Goal: Book appointment/travel/reservation

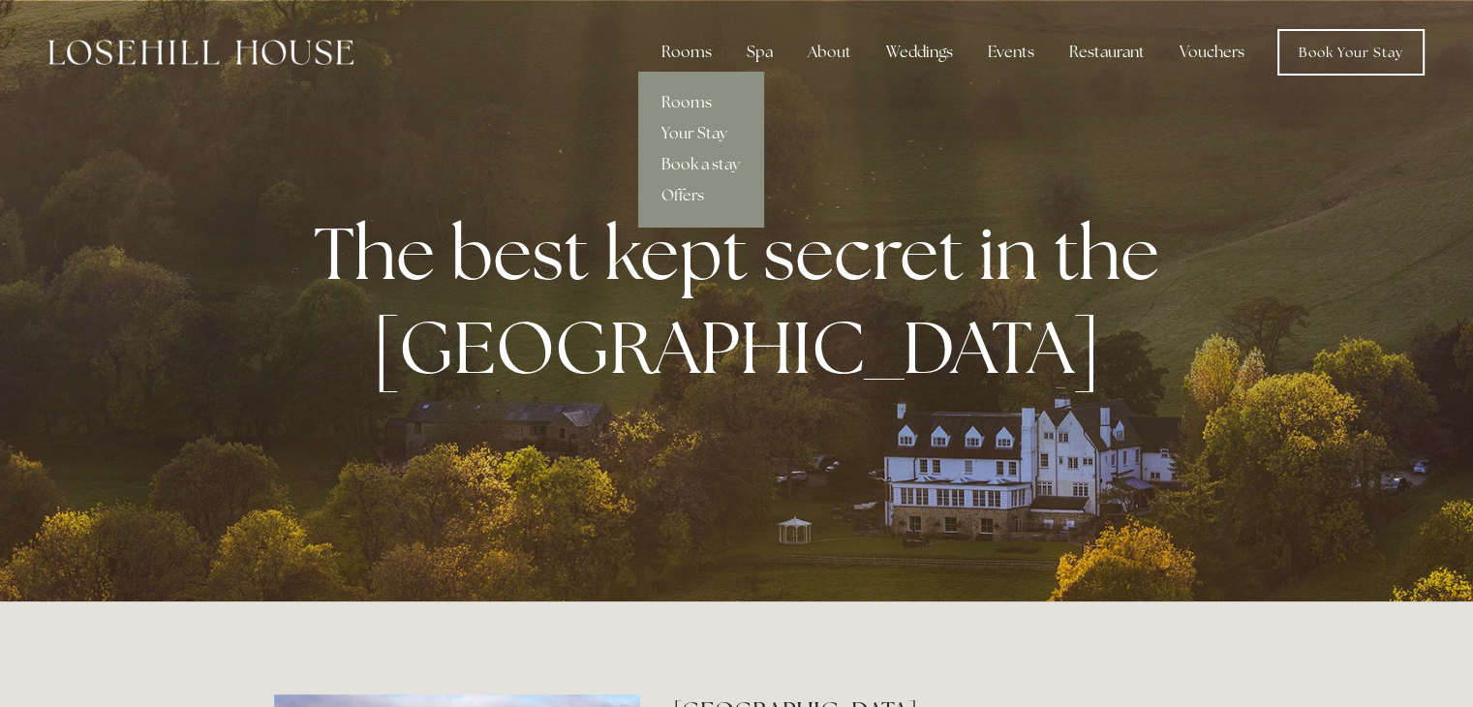
click at [694, 99] on link "Rooms" at bounding box center [700, 102] width 125 height 31
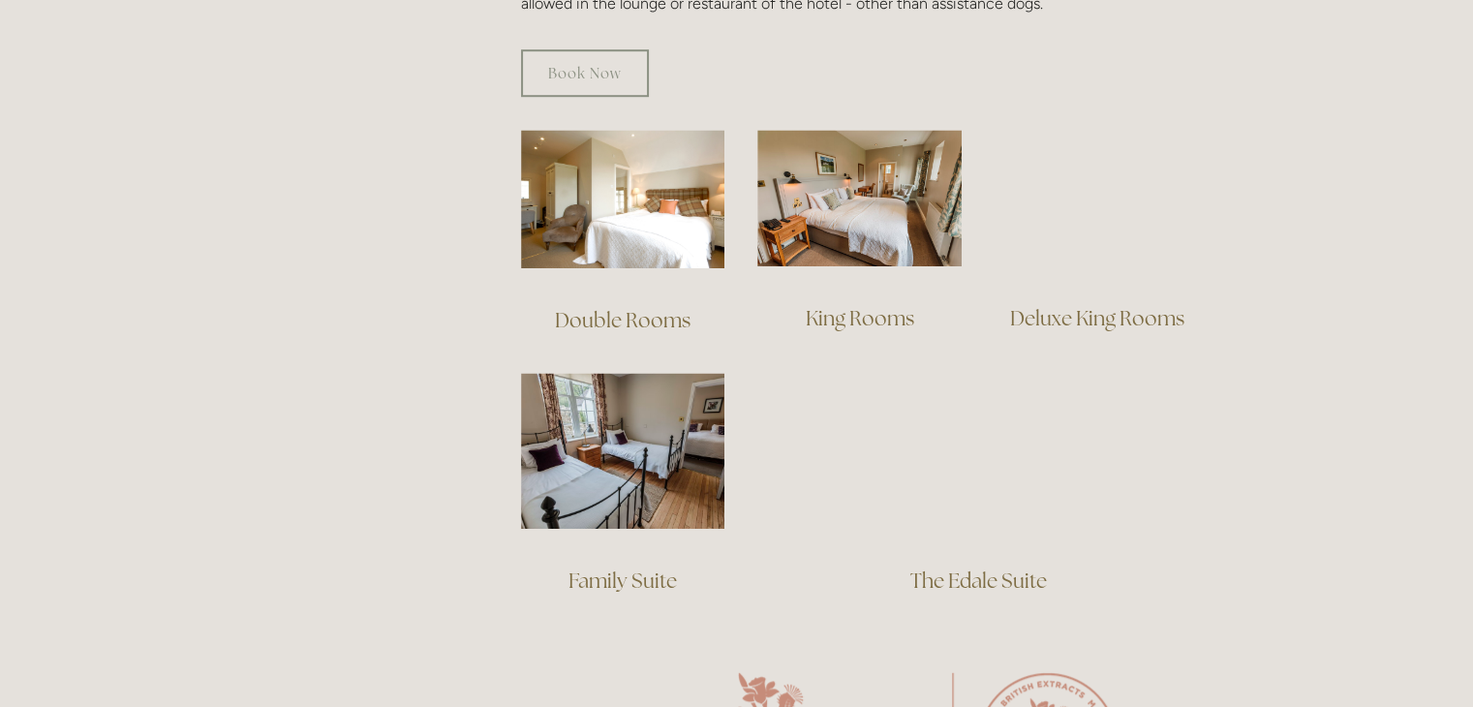
scroll to position [1299, 0]
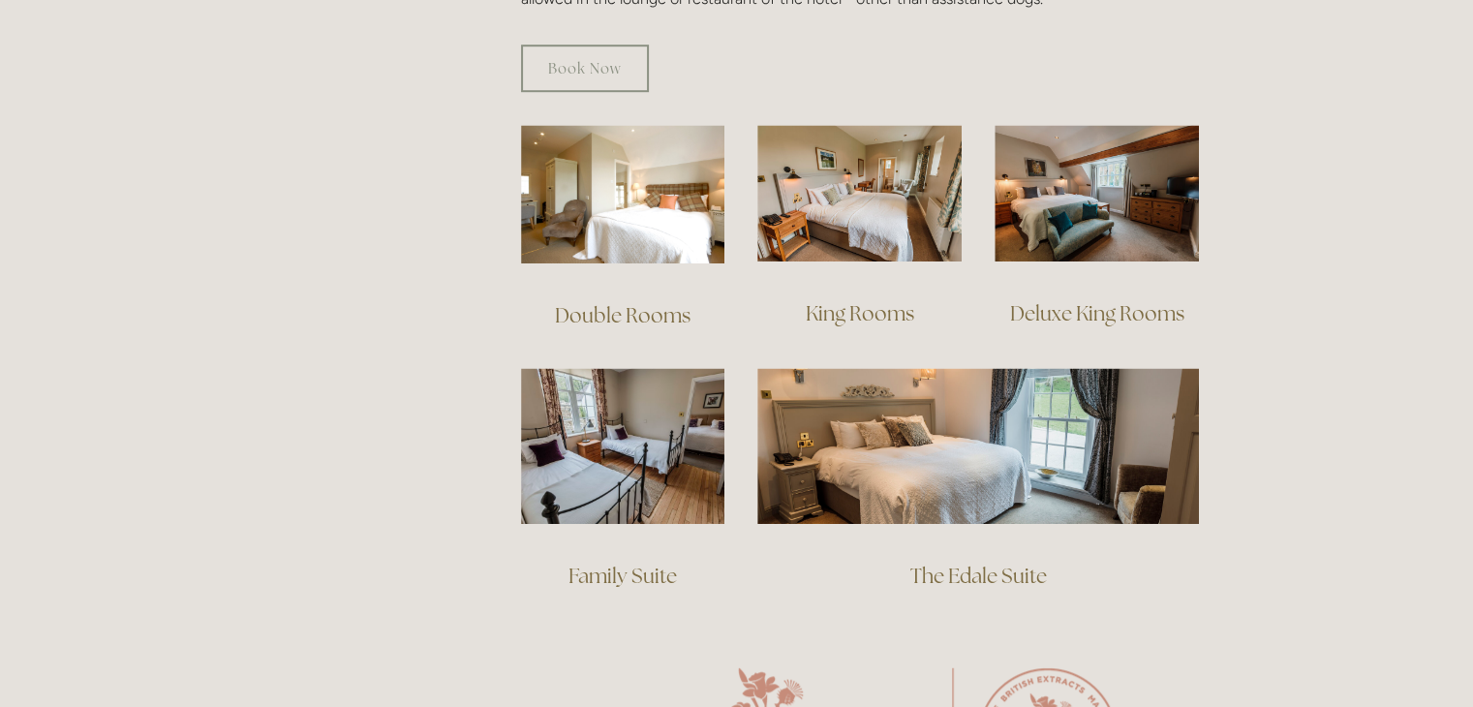
drag, startPoint x: 1481, startPoint y: 78, endPoint x: 1470, endPoint y: 286, distance: 207.6
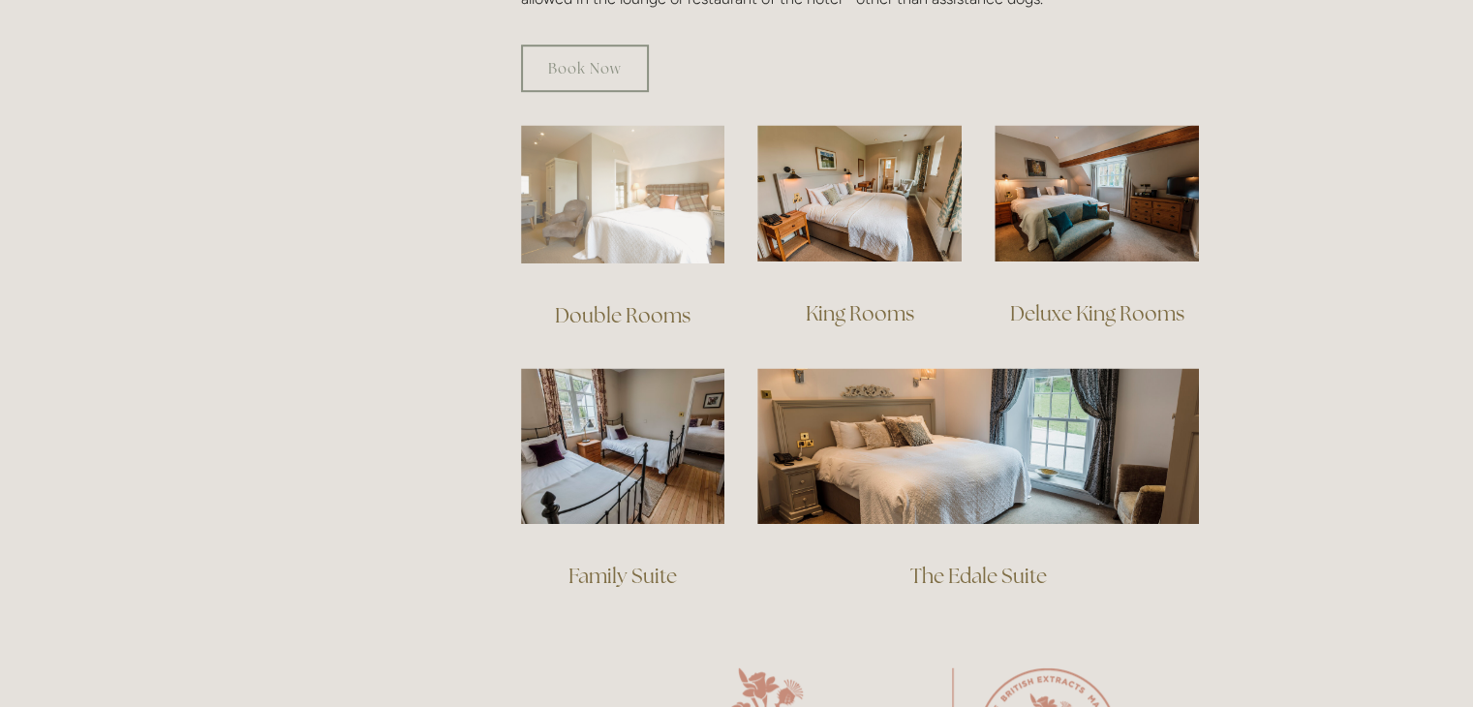
click at [655, 175] on img at bounding box center [623, 194] width 204 height 139
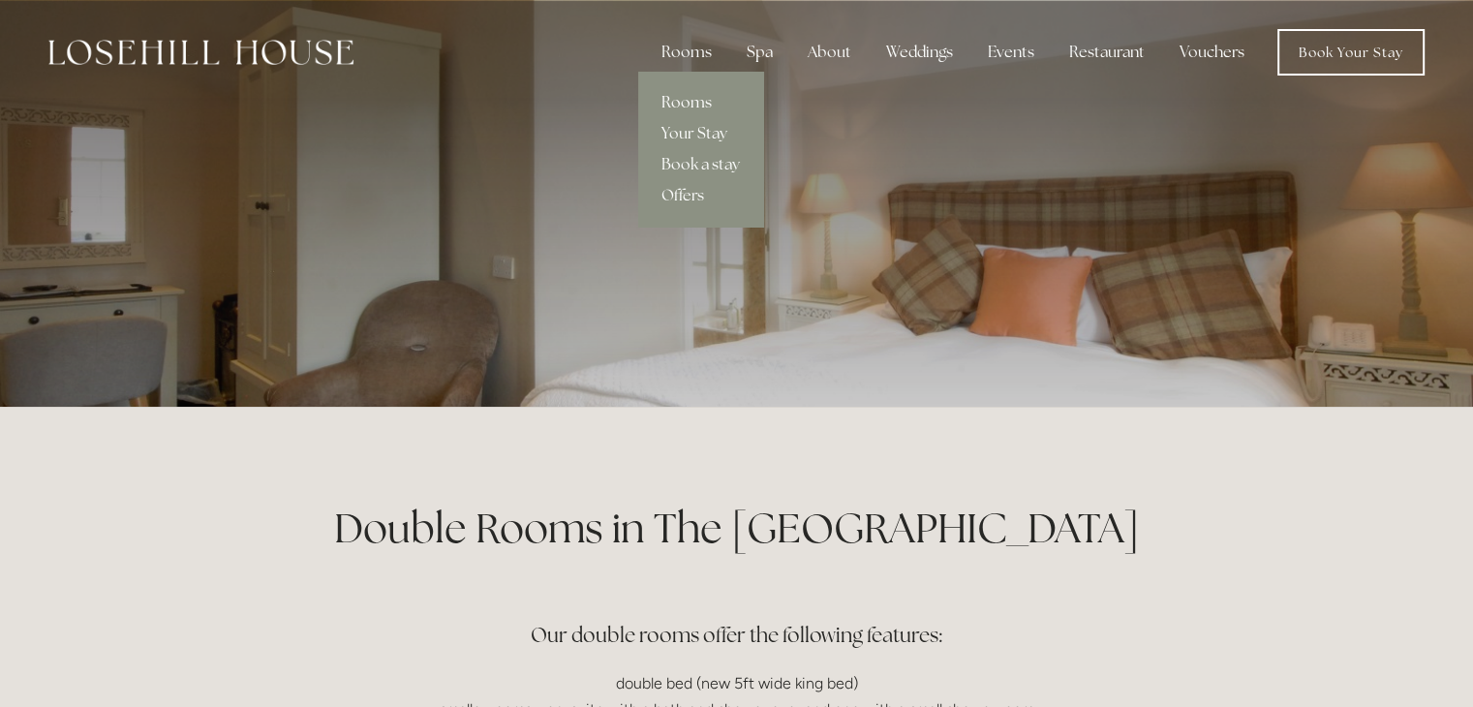
click at [698, 93] on link "Rooms" at bounding box center [700, 102] width 125 height 31
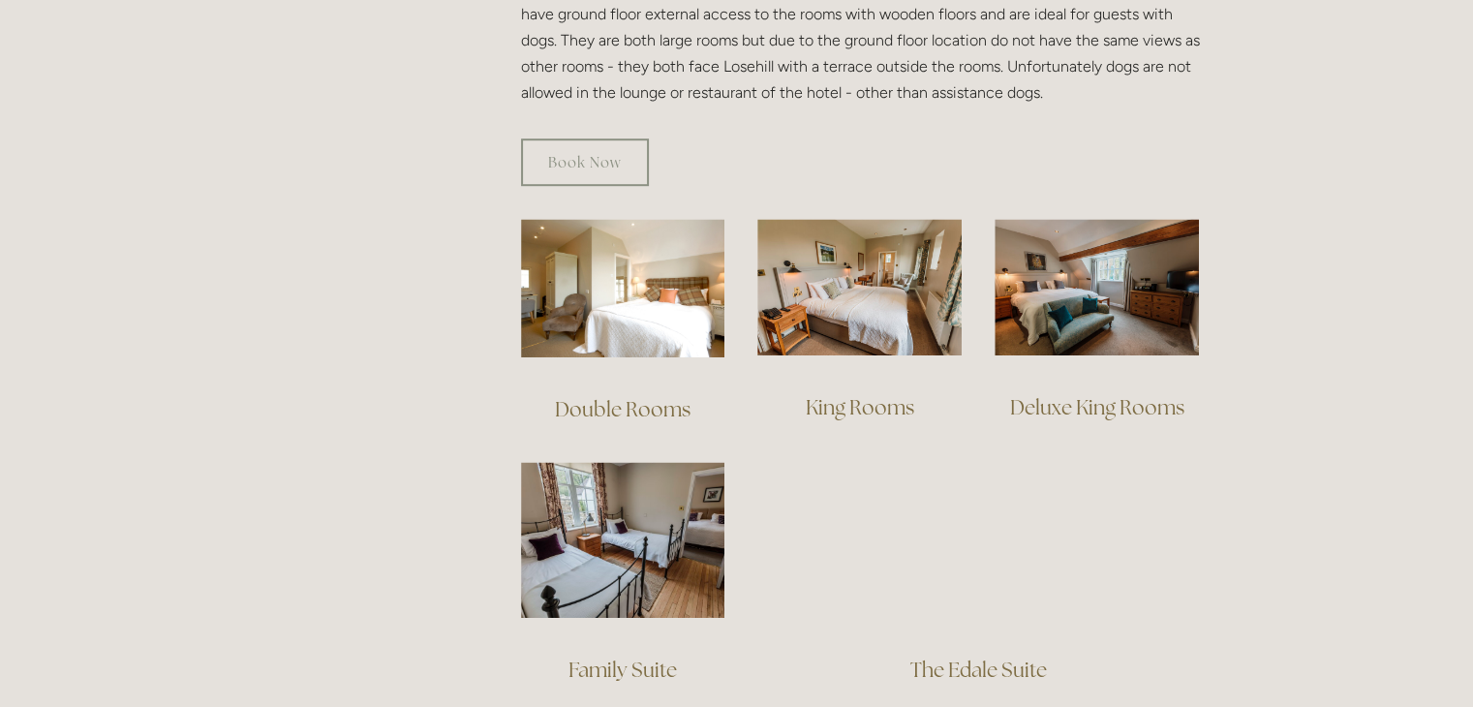
scroll to position [1216, 0]
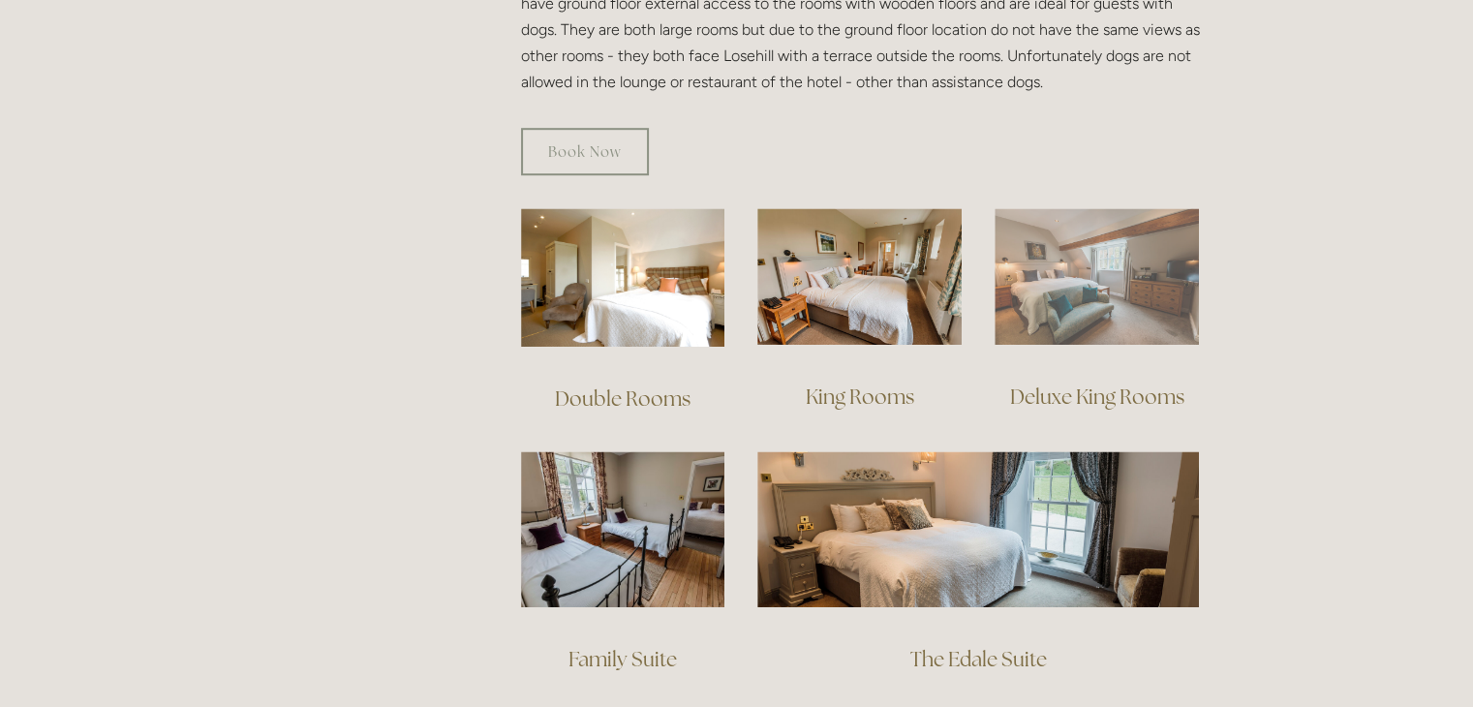
click at [1098, 275] on img at bounding box center [1097, 276] width 204 height 137
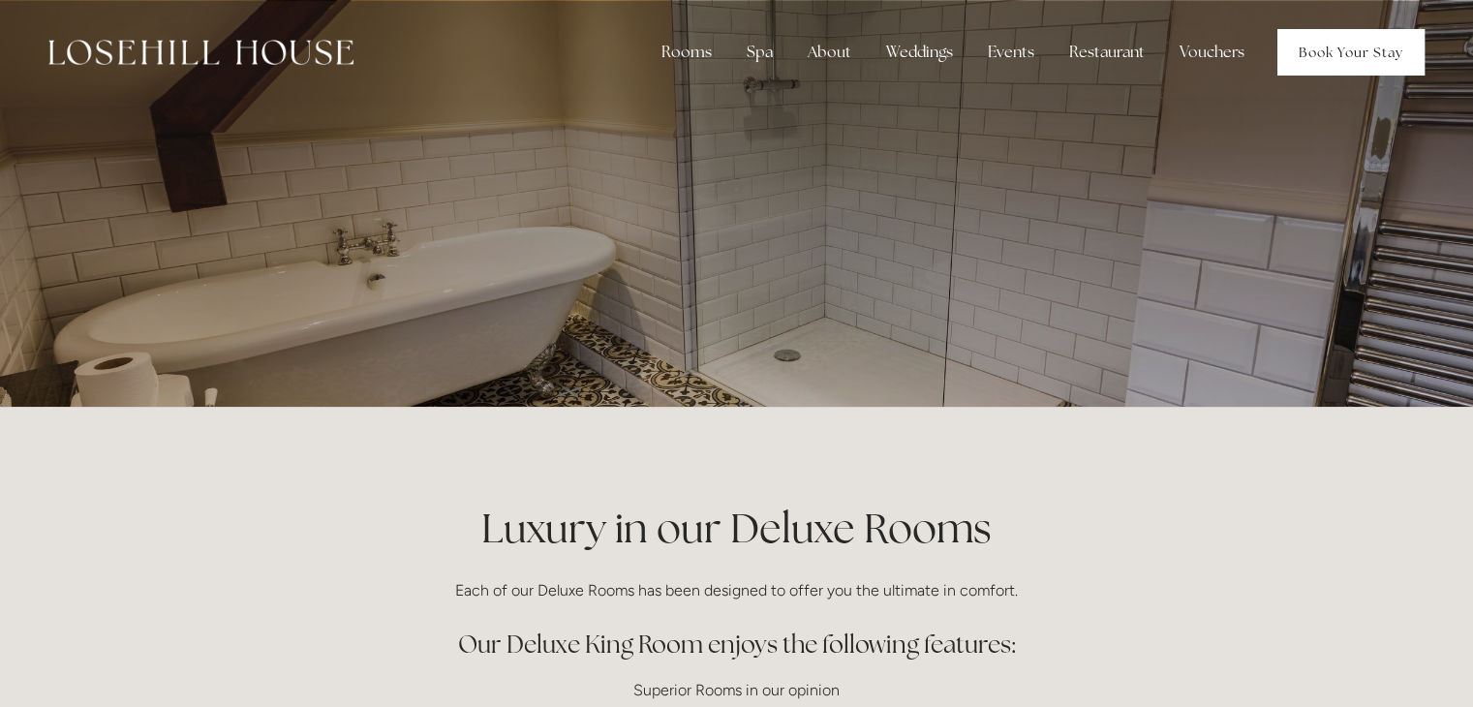
click at [1321, 56] on link "Book Your Stay" at bounding box center [1351, 52] width 147 height 46
click at [1345, 50] on link "Book Your Stay" at bounding box center [1351, 52] width 147 height 46
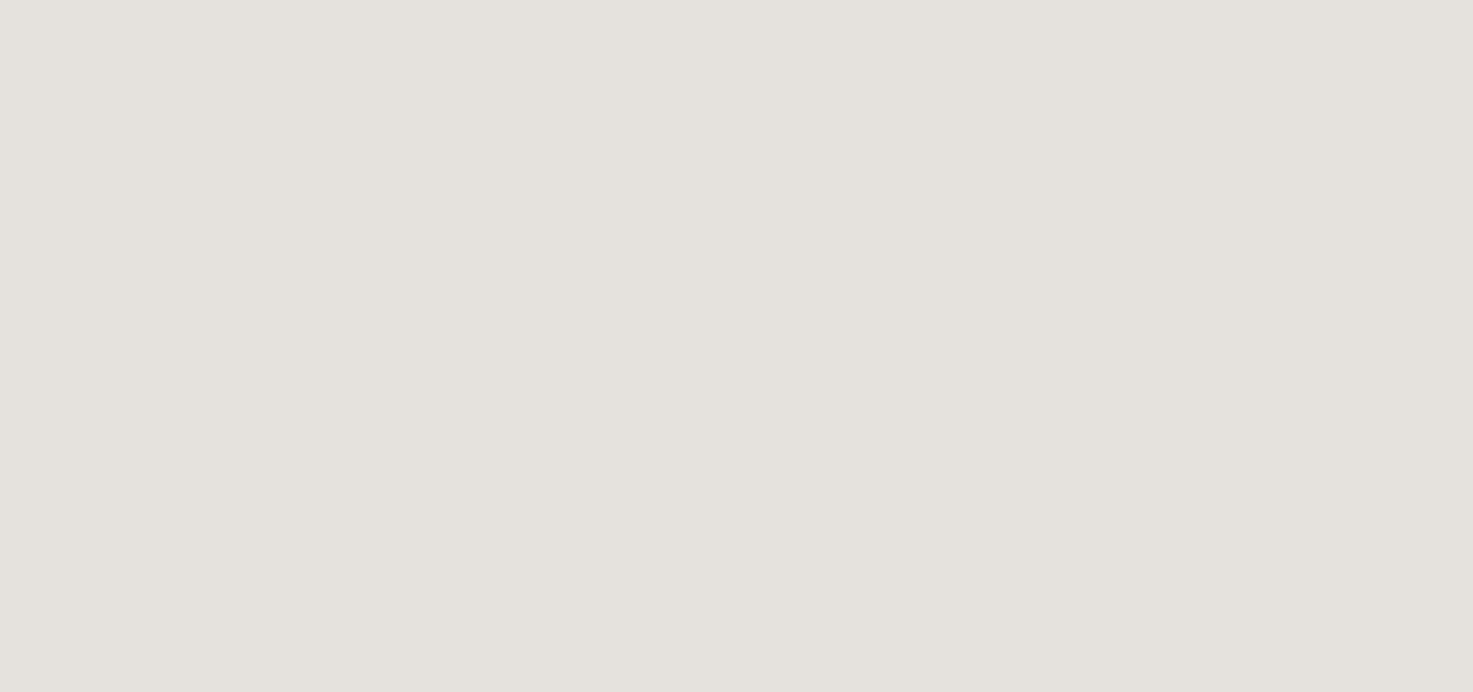
scroll to position [2397, 0]
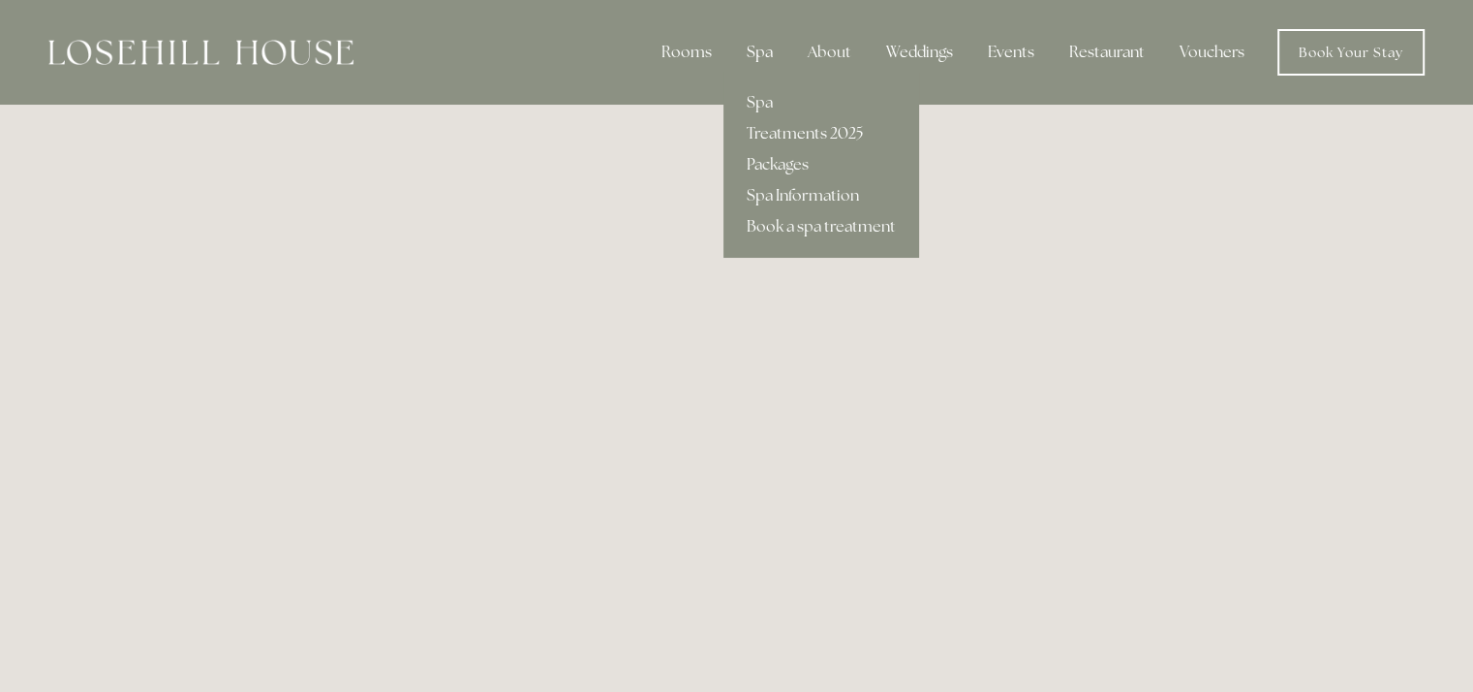
click at [761, 55] on div "Spa" at bounding box center [759, 52] width 57 height 39
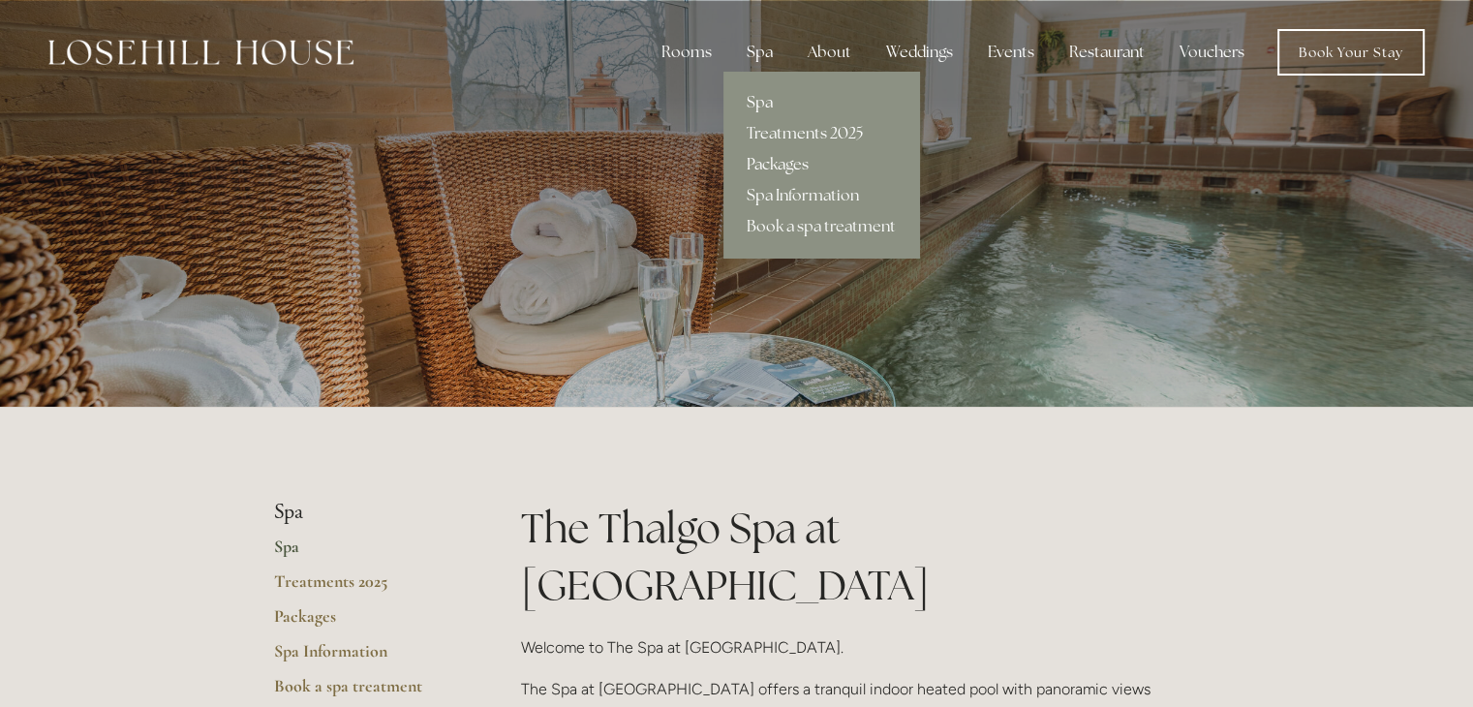
click at [774, 159] on link "Packages" at bounding box center [822, 164] width 196 height 31
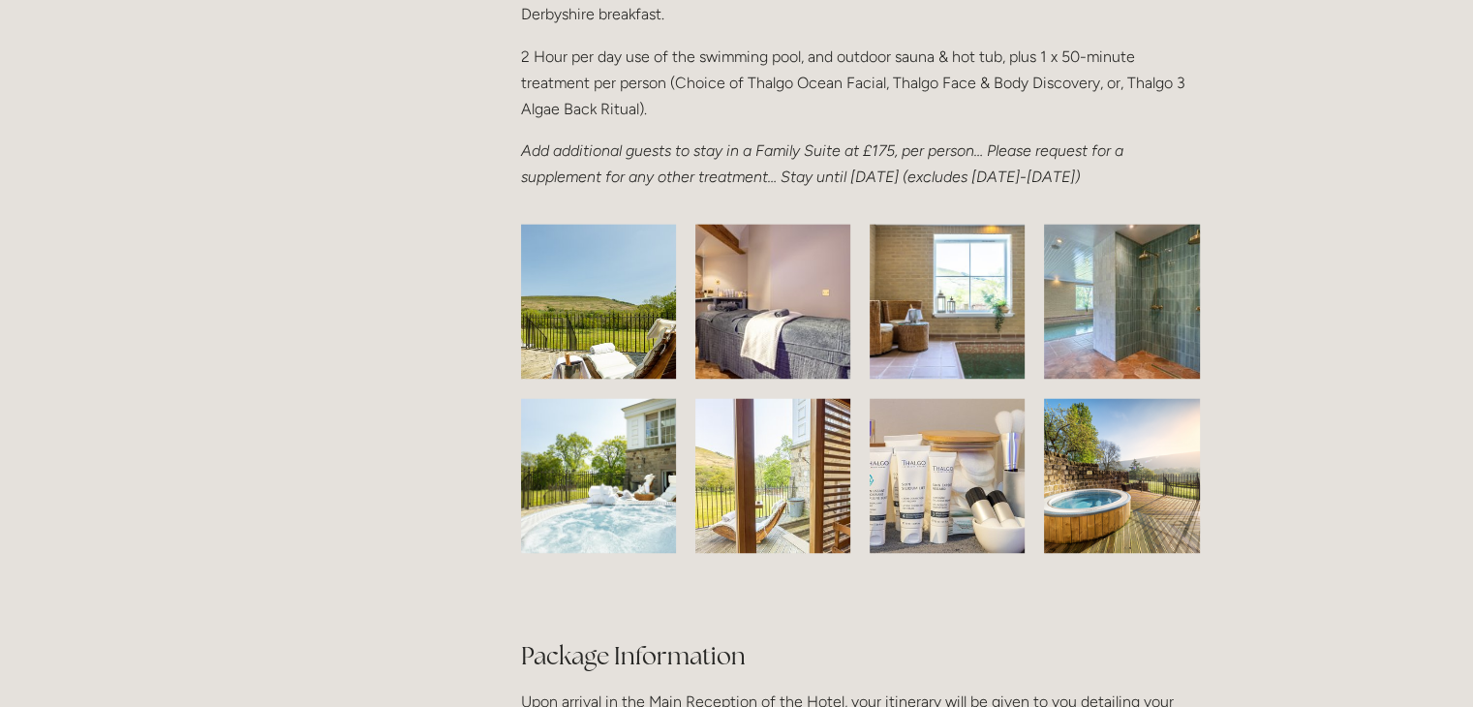
scroll to position [2946, 0]
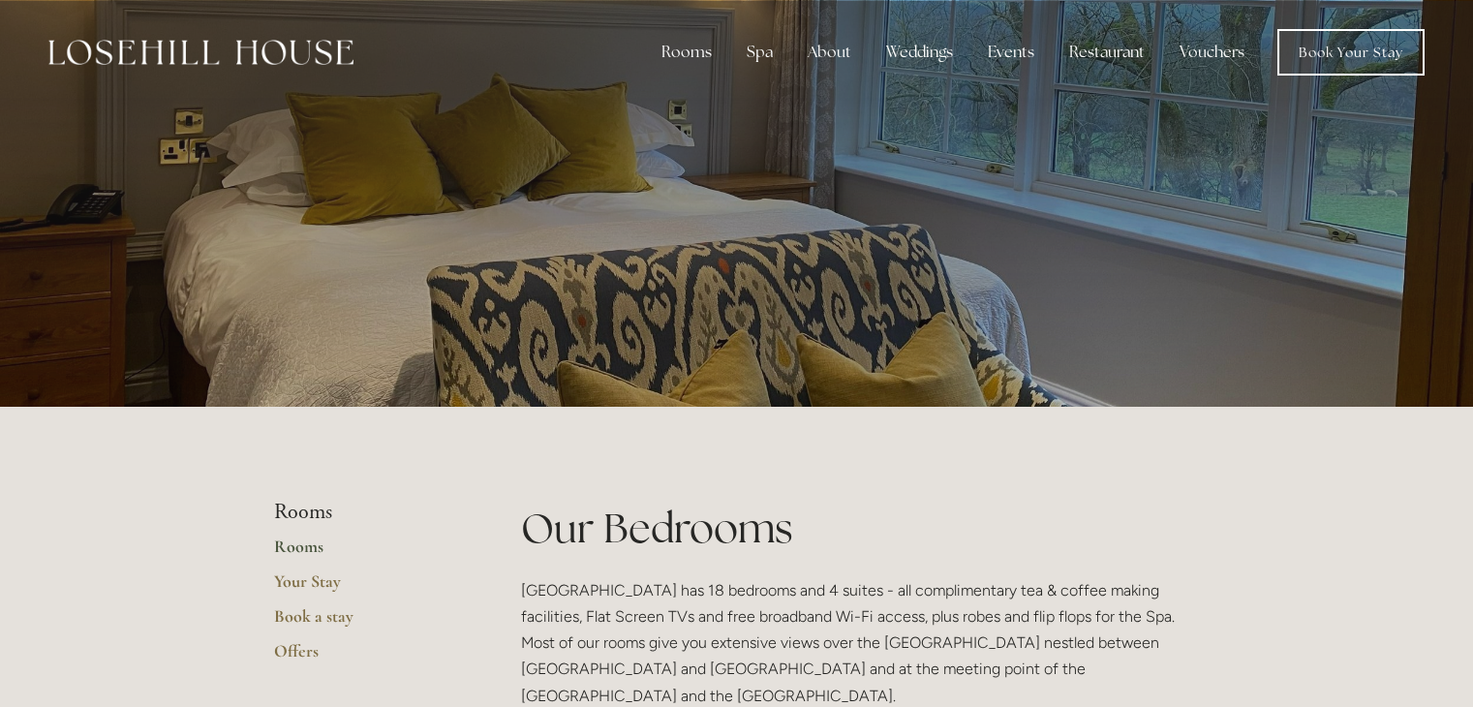
scroll to position [1299, 0]
